Goal: Task Accomplishment & Management: Manage account settings

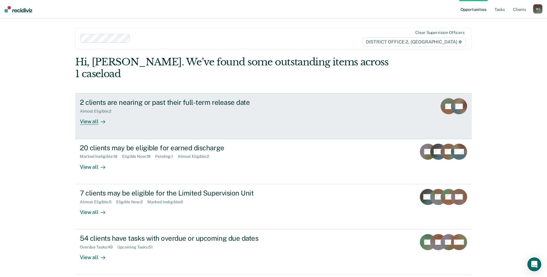
click at [95, 114] on div "View all" at bounding box center [96, 119] width 32 height 11
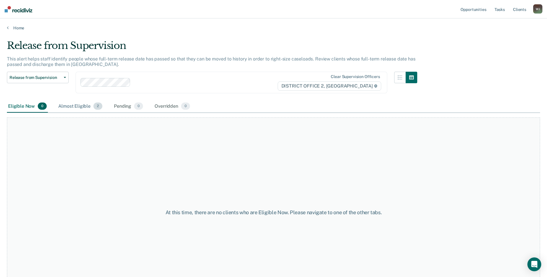
click at [72, 103] on div "Almost Eligible 2" at bounding box center [80, 106] width 46 height 13
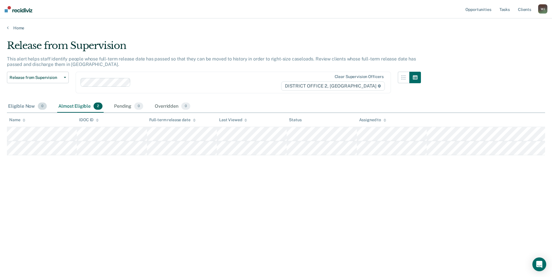
click at [23, 106] on div "Eligible Now 0" at bounding box center [27, 106] width 41 height 13
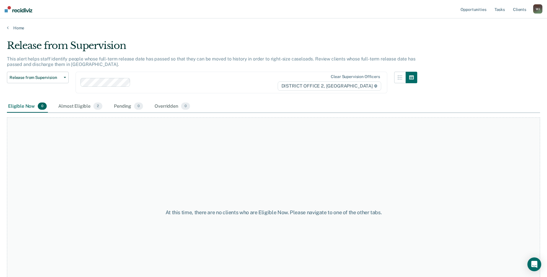
click at [6, 26] on div "Home" at bounding box center [273, 24] width 547 height 12
click at [9, 27] on link "Home" at bounding box center [273, 27] width 533 height 5
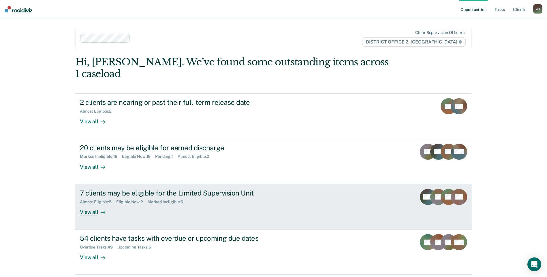
scroll to position [9, 0]
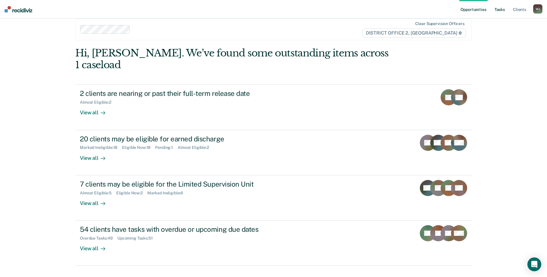
click at [501, 10] on link "Tasks" at bounding box center [500, 9] width 13 height 18
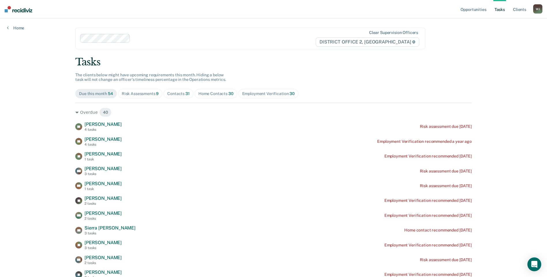
click at [134, 92] on div "Risk Assessments 9" at bounding box center [140, 93] width 37 height 5
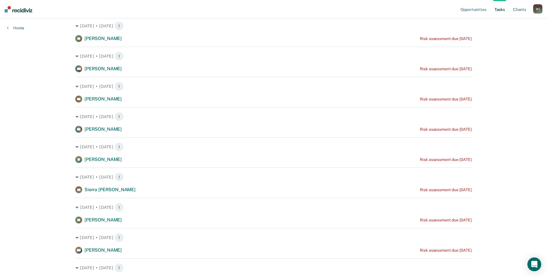
scroll to position [117, 0]
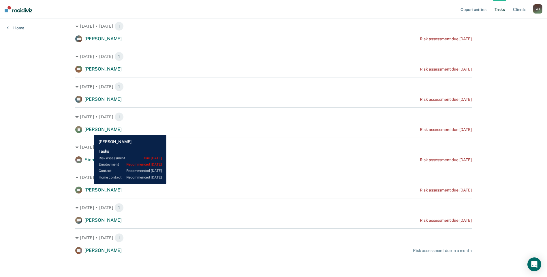
click at [90, 131] on span "[PERSON_NAME]" at bounding box center [103, 129] width 37 height 5
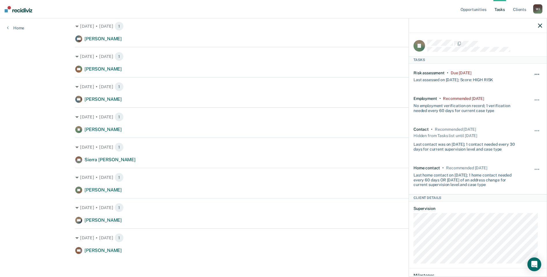
click at [534, 74] on button "button" at bounding box center [537, 77] width 10 height 9
click at [509, 119] on button "90 days" at bounding box center [522, 120] width 42 height 9
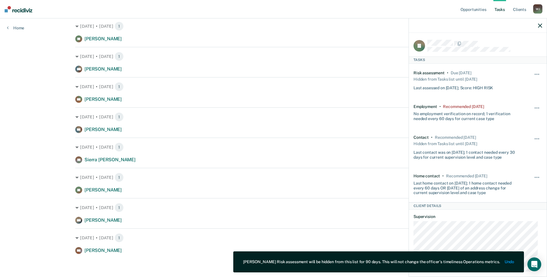
click at [541, 27] on icon "button" at bounding box center [540, 26] width 4 height 4
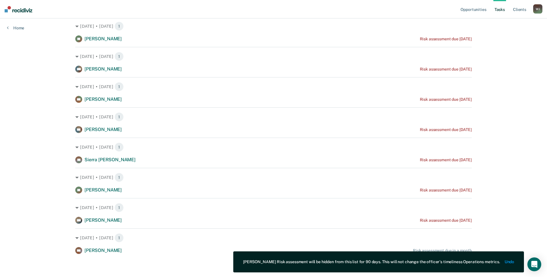
click at [39, 133] on div "Opportunities Tasks Client s [PERSON_NAME] Profile How it works Log Out Home Cl…" at bounding box center [273, 96] width 547 height 364
click at [24, 96] on div "Opportunities Tasks Client s [PERSON_NAME] Profile How it works Log Out Home Cl…" at bounding box center [273, 96] width 547 height 364
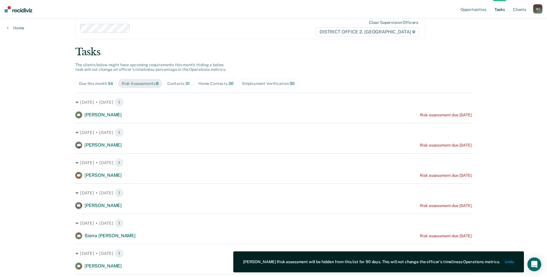
scroll to position [0, 0]
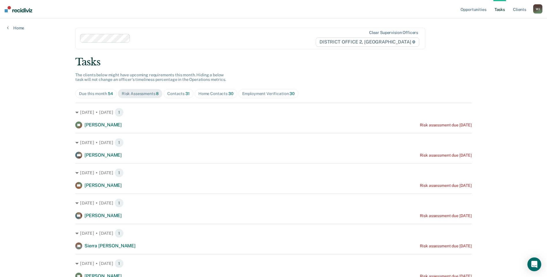
click at [182, 91] on div "Contacts 31" at bounding box center [178, 93] width 22 height 5
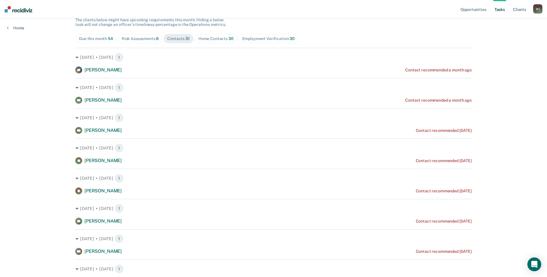
scroll to position [58, 0]
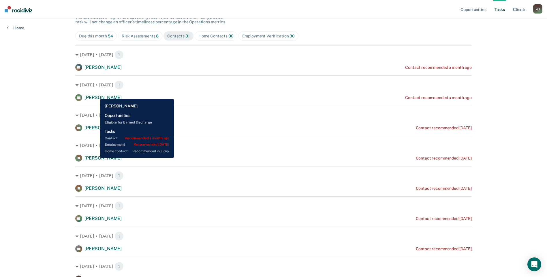
click at [96, 95] on span "[PERSON_NAME]" at bounding box center [103, 97] width 37 height 5
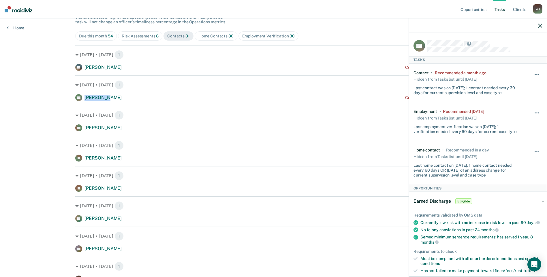
click at [532, 73] on button "button" at bounding box center [537, 77] width 10 height 9
click at [518, 101] on button "7 days" at bounding box center [522, 101] width 42 height 9
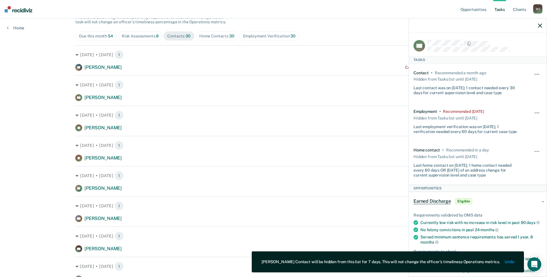
click at [540, 25] on icon "button" at bounding box center [540, 26] width 4 height 4
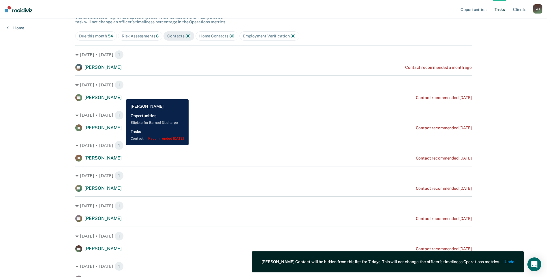
click at [122, 95] on div "RH [PERSON_NAME] Contact recommended [DATE]" at bounding box center [273, 97] width 397 height 7
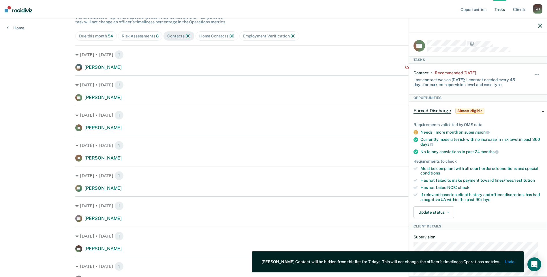
click at [536, 71] on div "Hide from tasks list for... 7 days 30 days 90 days" at bounding box center [537, 79] width 10 height 17
click at [535, 71] on div "Hide from tasks list for... 7 days 30 days 90 days" at bounding box center [537, 79] width 10 height 17
click at [532, 74] on button "button" at bounding box center [537, 77] width 10 height 9
click at [509, 100] on button "7 days" at bounding box center [522, 101] width 42 height 9
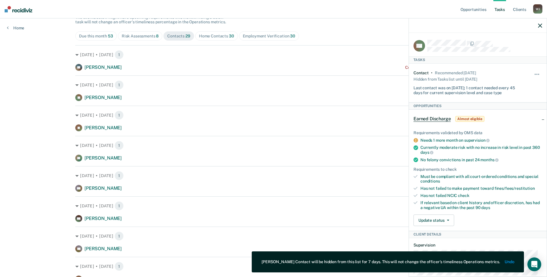
click at [540, 24] on icon "button" at bounding box center [540, 26] width 4 height 4
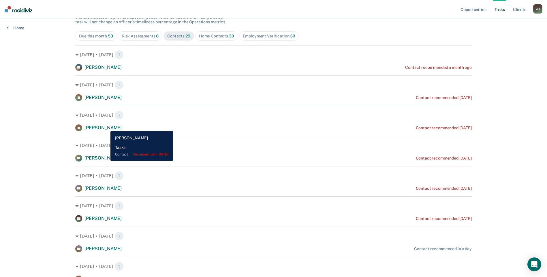
click at [106, 127] on span "[PERSON_NAME]" at bounding box center [103, 127] width 37 height 5
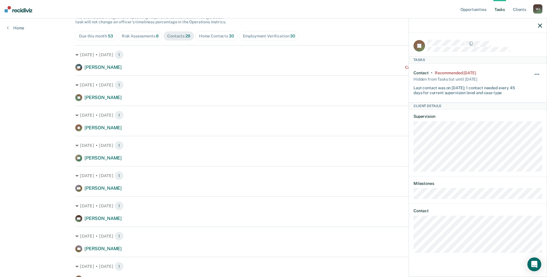
click at [536, 73] on button "button" at bounding box center [537, 77] width 10 height 9
click at [532, 99] on button "7 days" at bounding box center [522, 101] width 42 height 9
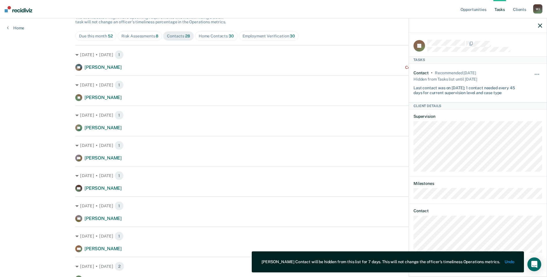
click at [541, 25] on icon "button" at bounding box center [540, 26] width 4 height 4
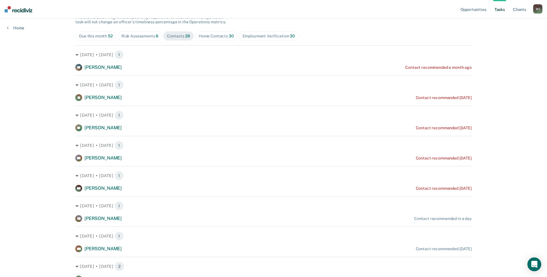
click at [217, 38] on div "Home Contacts 30" at bounding box center [216, 36] width 35 height 5
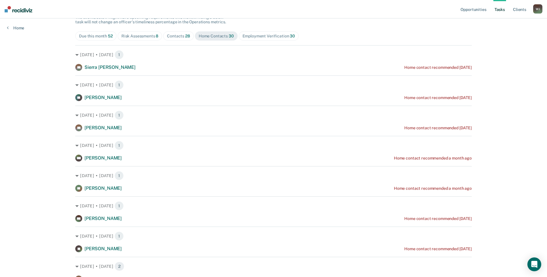
click at [170, 36] on div "Contacts 28" at bounding box center [178, 36] width 23 height 5
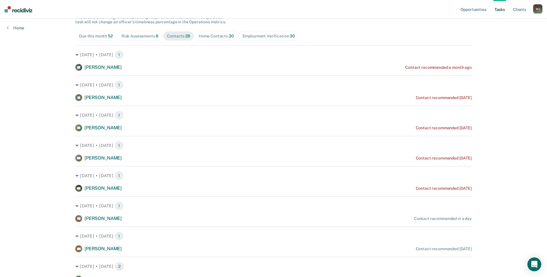
click at [104, 125] on span "[PERSON_NAME]" at bounding box center [103, 127] width 37 height 5
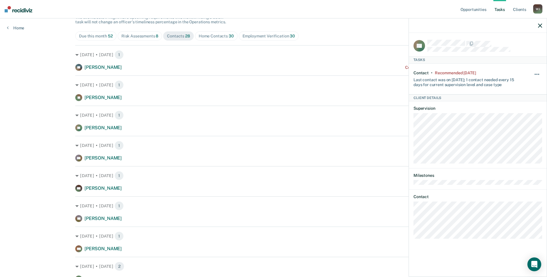
click at [535, 73] on button "button" at bounding box center [537, 77] width 10 height 9
click at [538, 75] on button "button" at bounding box center [537, 77] width 10 height 9
click at [530, 98] on button "7 days" at bounding box center [522, 101] width 42 height 9
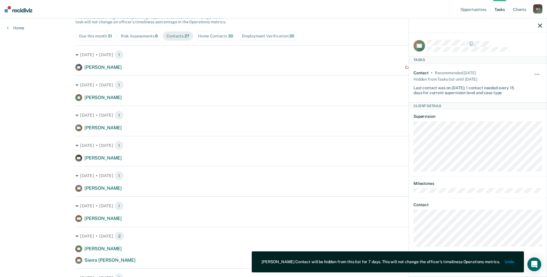
click at [539, 25] on icon "button" at bounding box center [540, 26] width 4 height 4
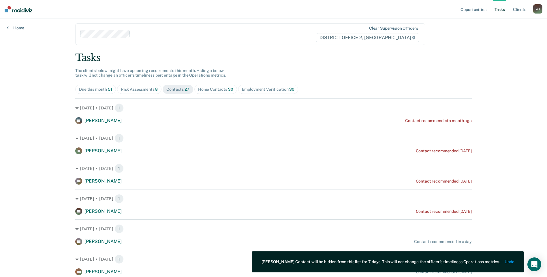
scroll to position [0, 0]
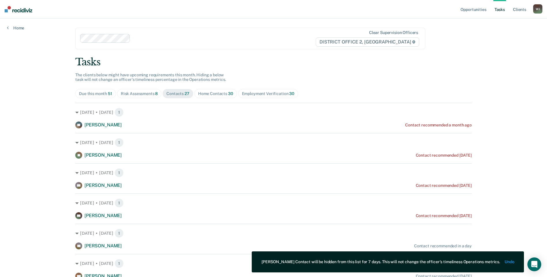
click at [151, 90] on span "Risk Assessments 8" at bounding box center [139, 93] width 45 height 9
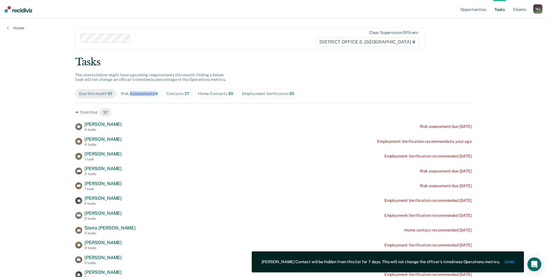
click at [147, 94] on div "Risk Assessments 8" at bounding box center [139, 93] width 37 height 5
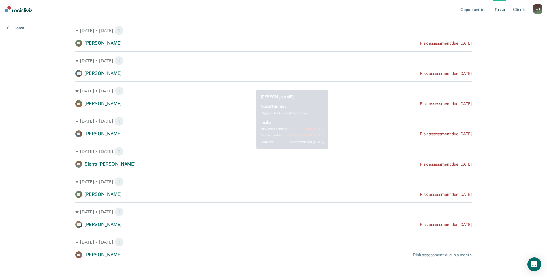
scroll to position [86, 0]
